Goal: Task Accomplishment & Management: Manage account settings

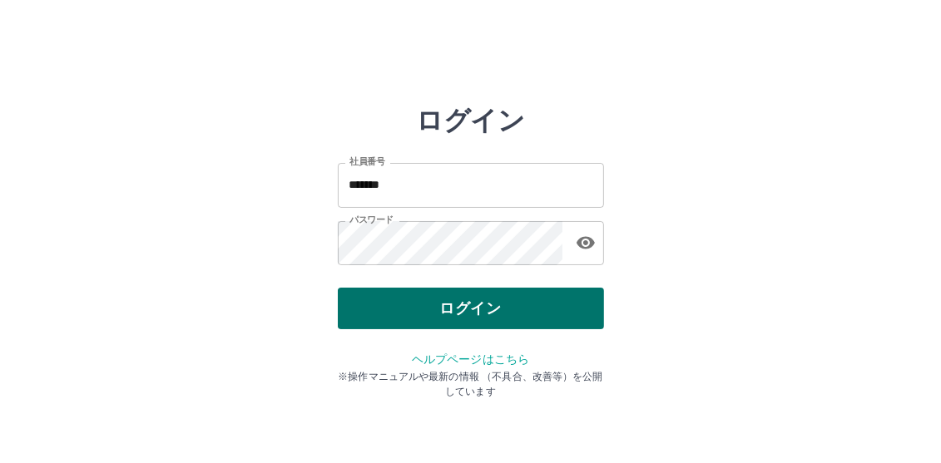
click at [496, 308] on button "ログイン" at bounding box center [471, 309] width 266 height 42
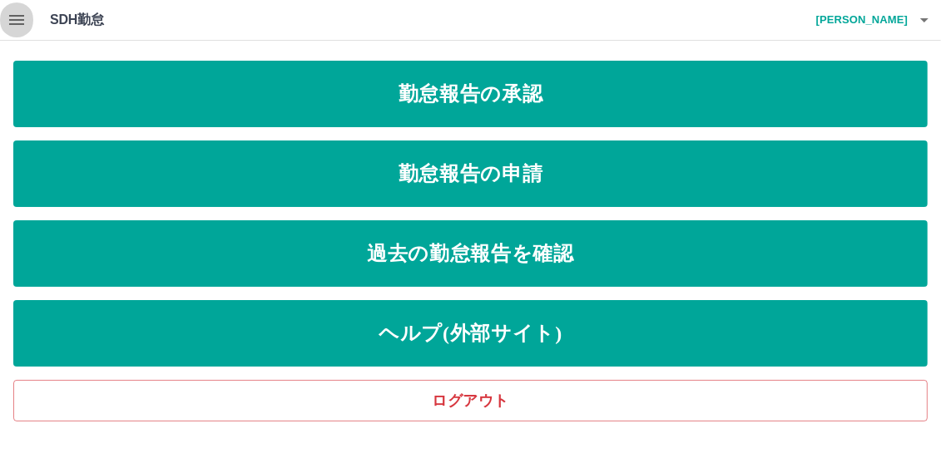
click at [11, 17] on icon "button" at bounding box center [17, 20] width 20 height 20
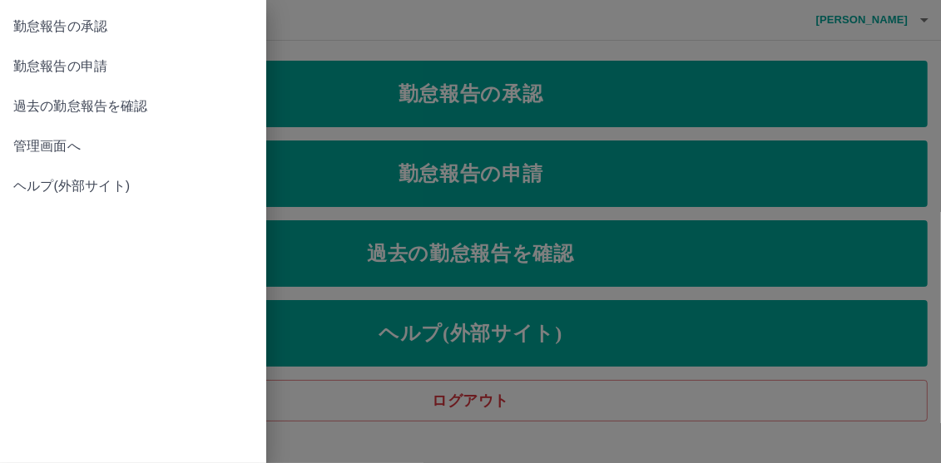
click at [40, 145] on span "管理画面へ" at bounding box center [133, 146] width 240 height 20
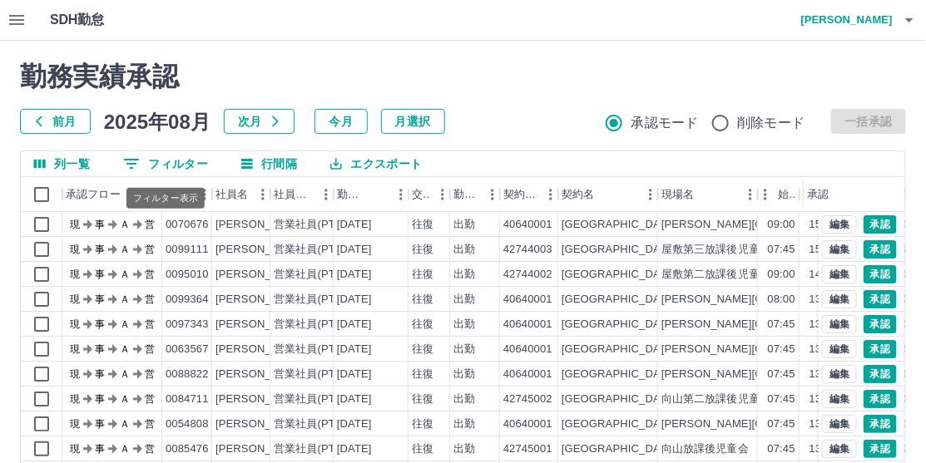
click at [166, 161] on button "0 フィルター" at bounding box center [165, 163] width 111 height 25
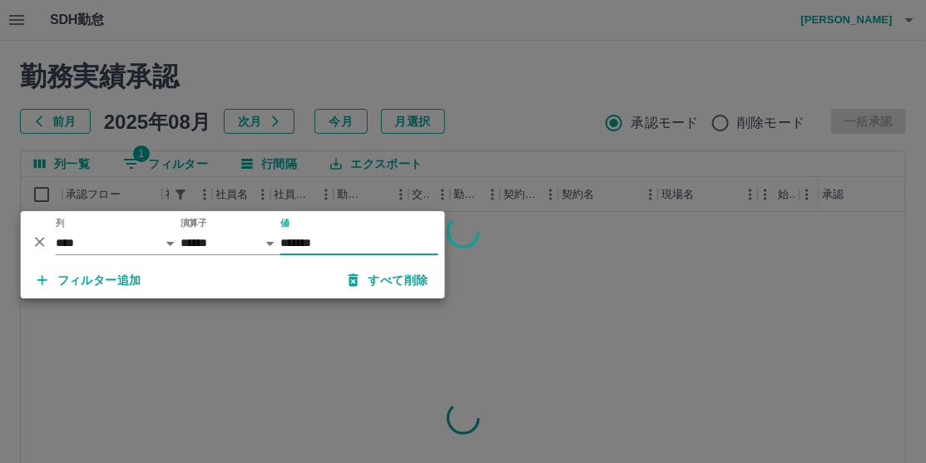
type input "*******"
click at [575, 77] on div at bounding box center [463, 231] width 926 height 463
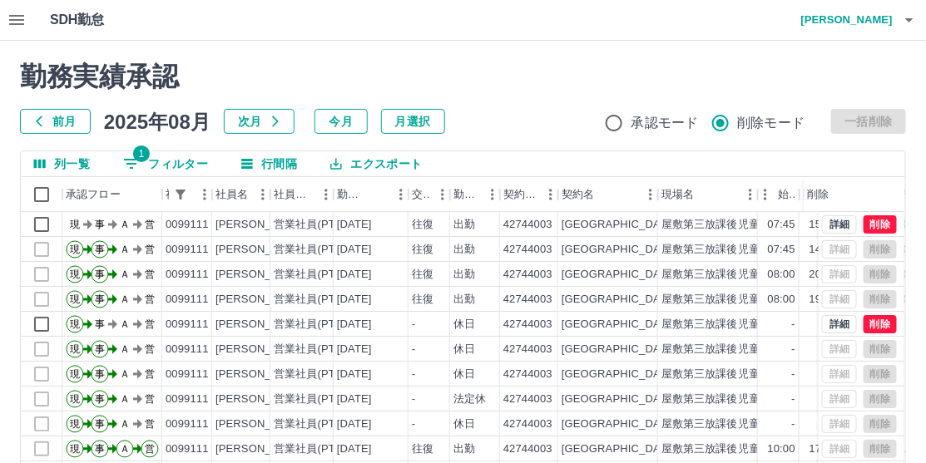
click at [542, 63] on h2 "勤務実績承認" at bounding box center [463, 77] width 886 height 32
click at [544, 76] on h2 "勤務実績承認" at bounding box center [463, 77] width 886 height 32
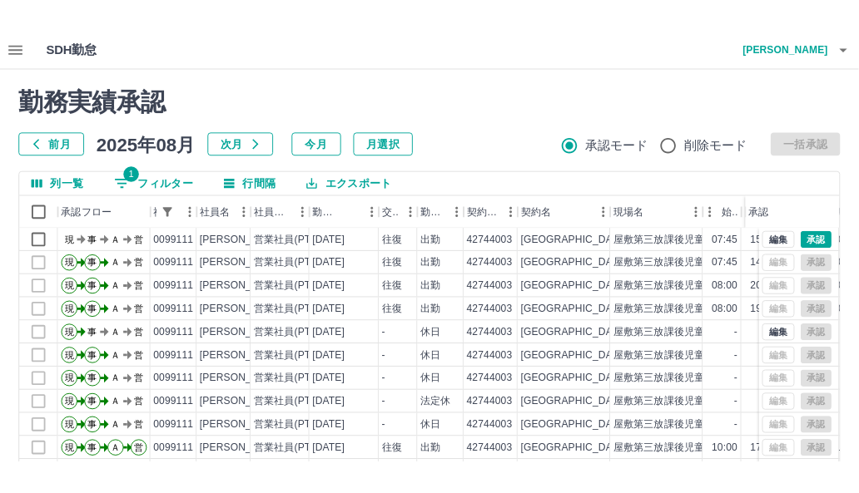
scroll to position [11, 0]
